Goal: Transaction & Acquisition: Purchase product/service

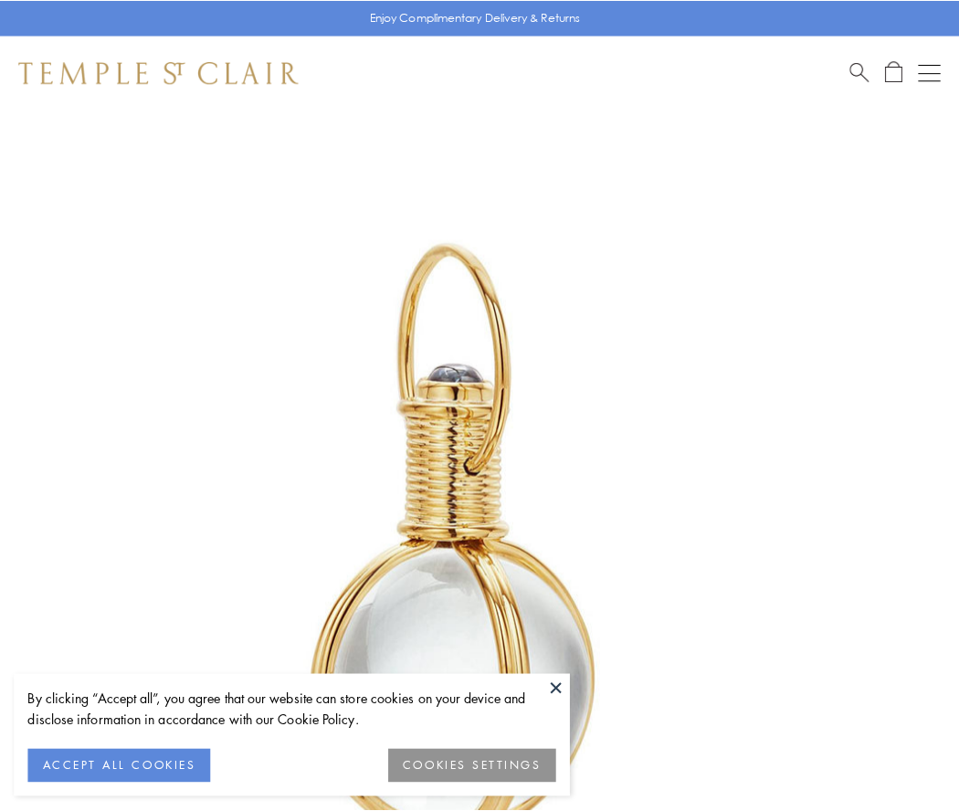
scroll to position [477, 0]
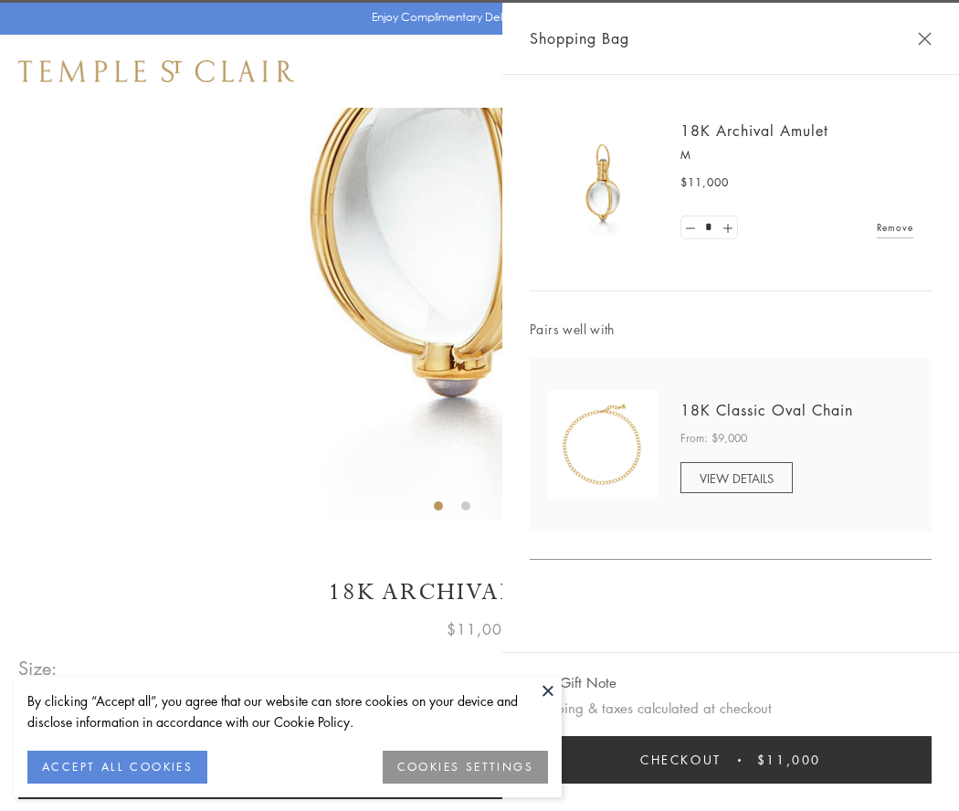
click at [731, 760] on button "Checkout $11,000" at bounding box center [731, 760] width 402 height 48
